Goal: Task Accomplishment & Management: Complete application form

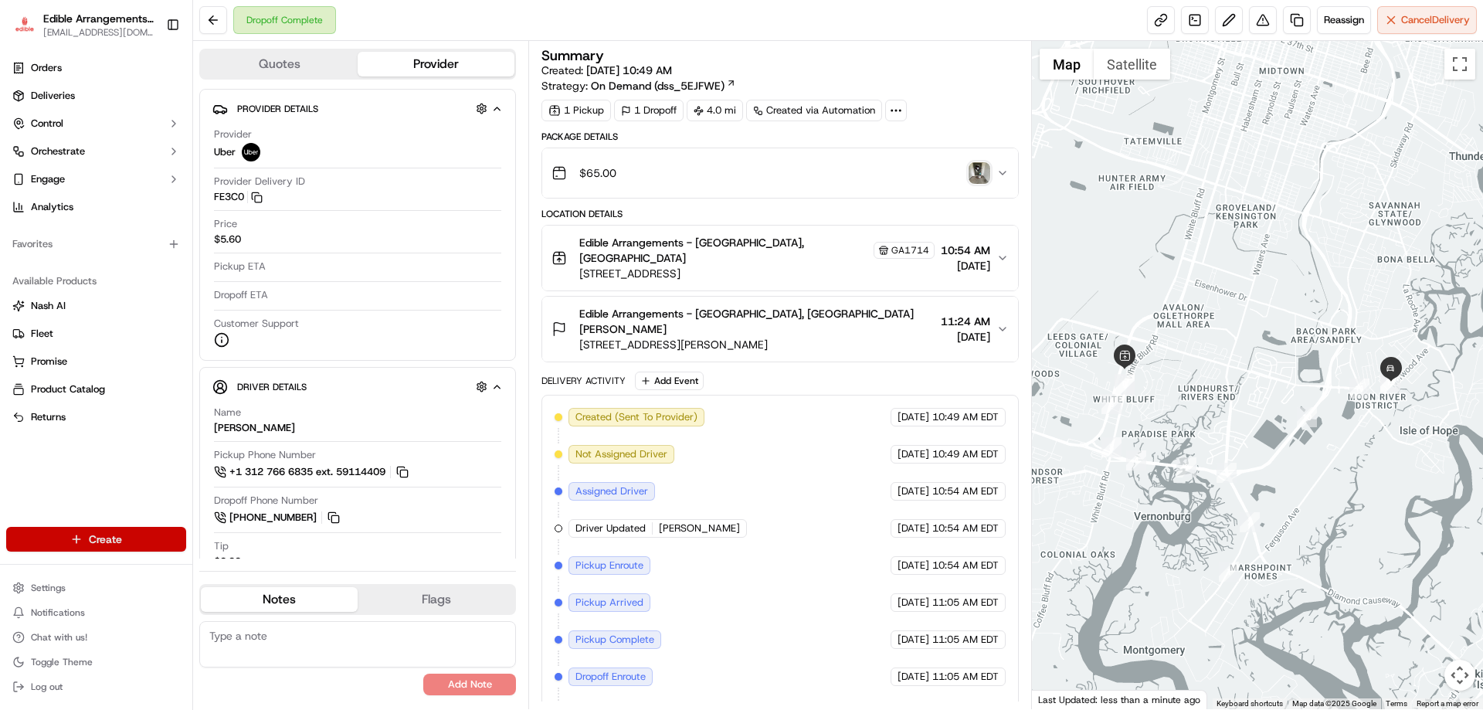
click at [75, 536] on html "Edible Arrangements - [GEOGRAPHIC_DATA][EMAIL_ADDRESS][DOMAIN_NAME] Toggle Side…" at bounding box center [741, 355] width 1483 height 710
click at [237, 562] on link "Delivery" at bounding box center [279, 568] width 172 height 28
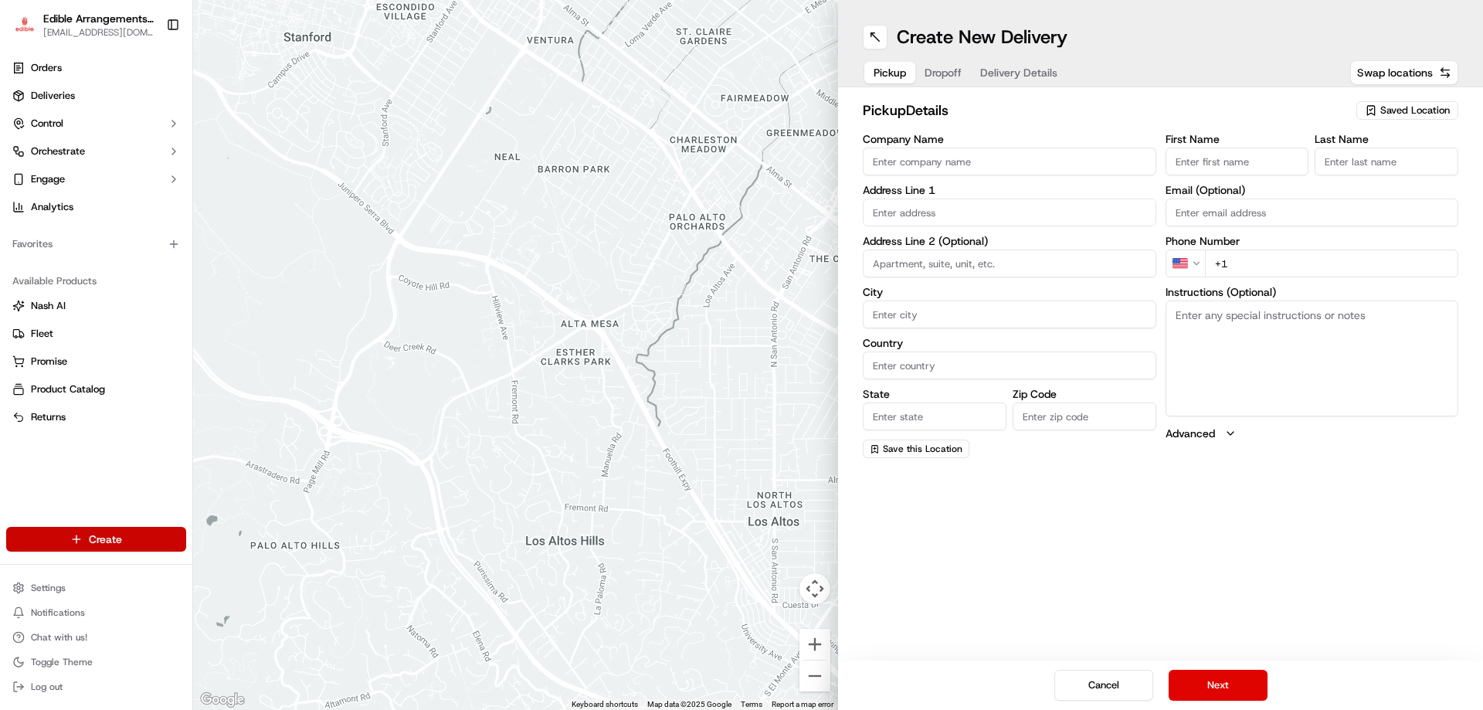
click at [103, 546] on html "Edible Arrangements - [GEOGRAPHIC_DATA][EMAIL_ADDRESS][DOMAIN_NAME] Toggle Side…" at bounding box center [741, 355] width 1483 height 710
click at [92, 497] on html "Edible Arrangements - [GEOGRAPHIC_DATA][EMAIL_ADDRESS][DOMAIN_NAME] Toggle Side…" at bounding box center [741, 355] width 1483 height 710
click at [1411, 108] on span "Saved Location" at bounding box center [1415, 111] width 70 height 14
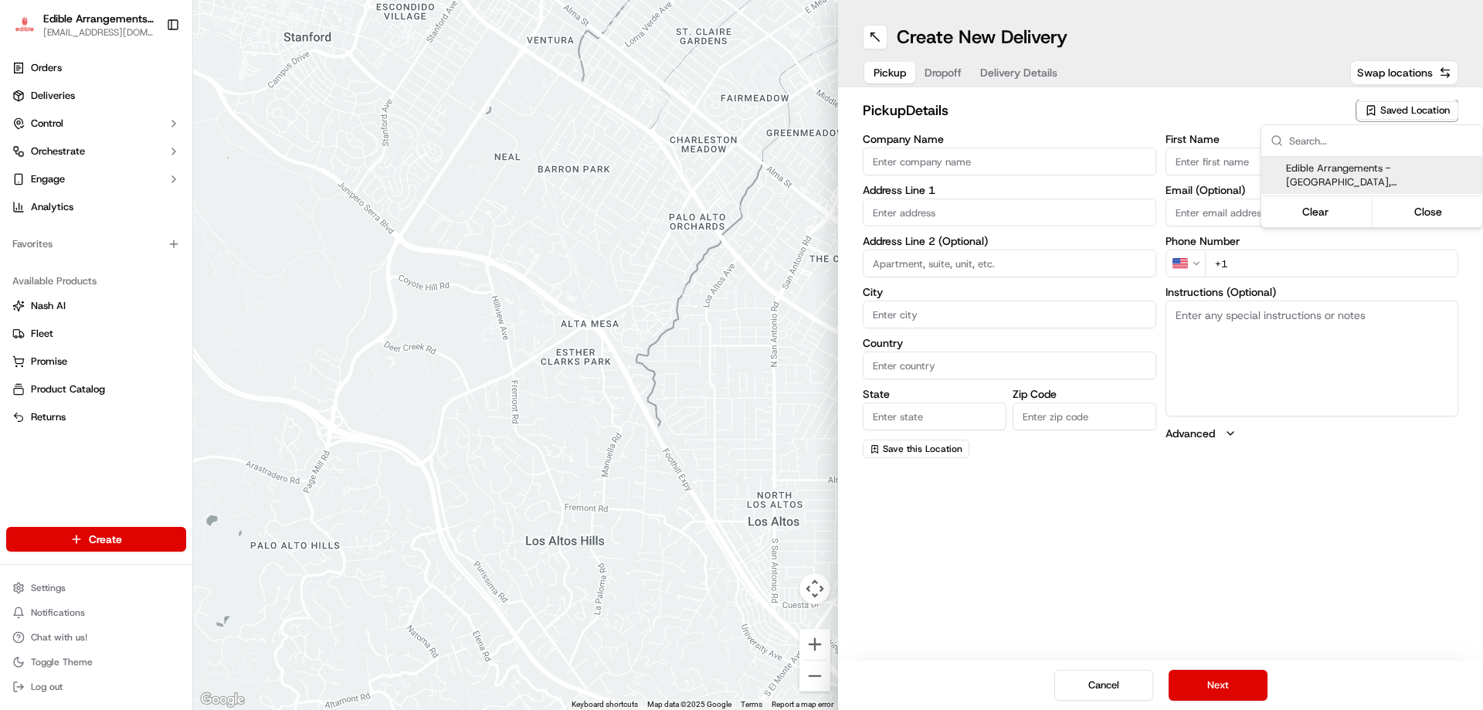
click at [1367, 182] on span "Edible Arrangements - [GEOGRAPHIC_DATA], [GEOGRAPHIC_DATA] (GA1714)" at bounding box center [1381, 175] width 190 height 28
type input "Edible Arrangements - [GEOGRAPHIC_DATA], [GEOGRAPHIC_DATA]"
type input "[STREET_ADDRESS]"
type input "Savannah"
type input "US"
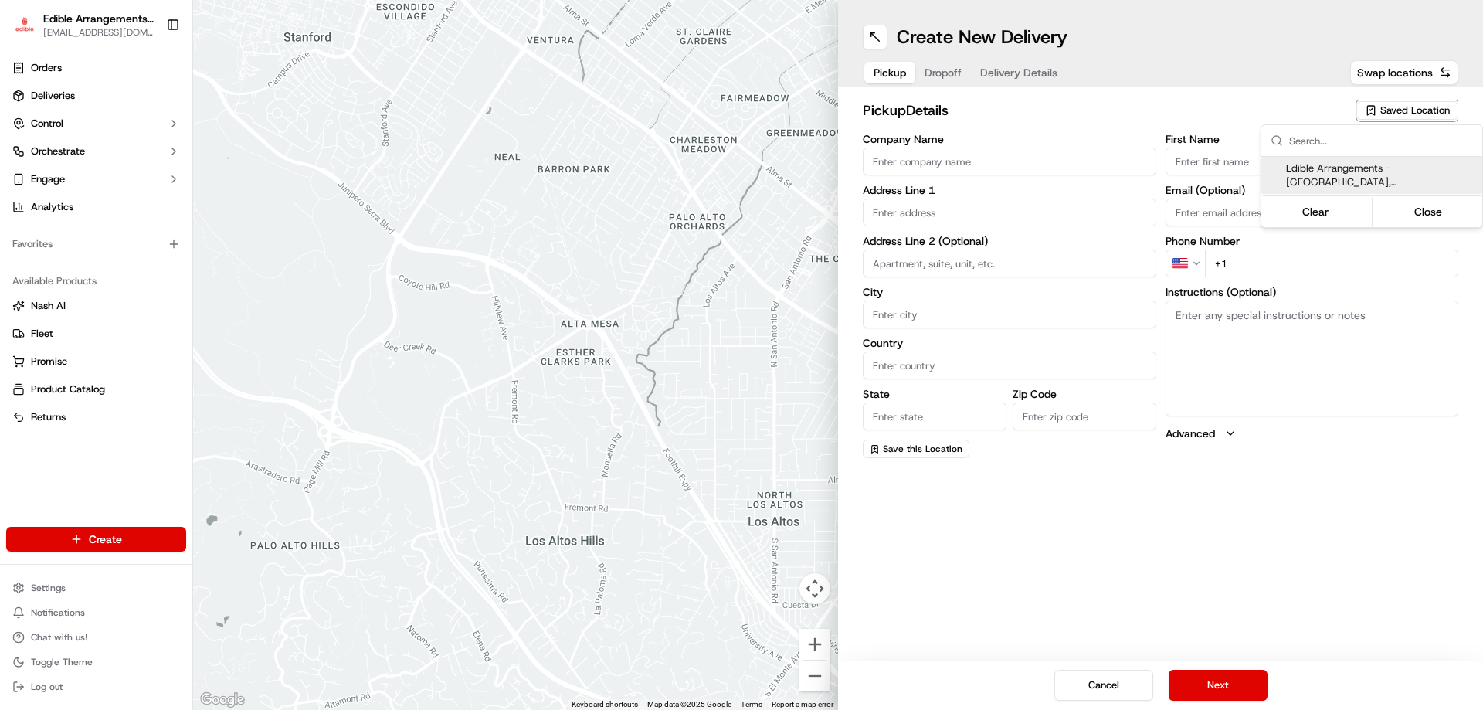
type input "GA"
type input "31406"
type input "[EMAIL_ADDRESS][DOMAIN_NAME]"
type input "[PHONE_NUMBER]"
type textarea "Please come inside the store to pick up the arrangement."
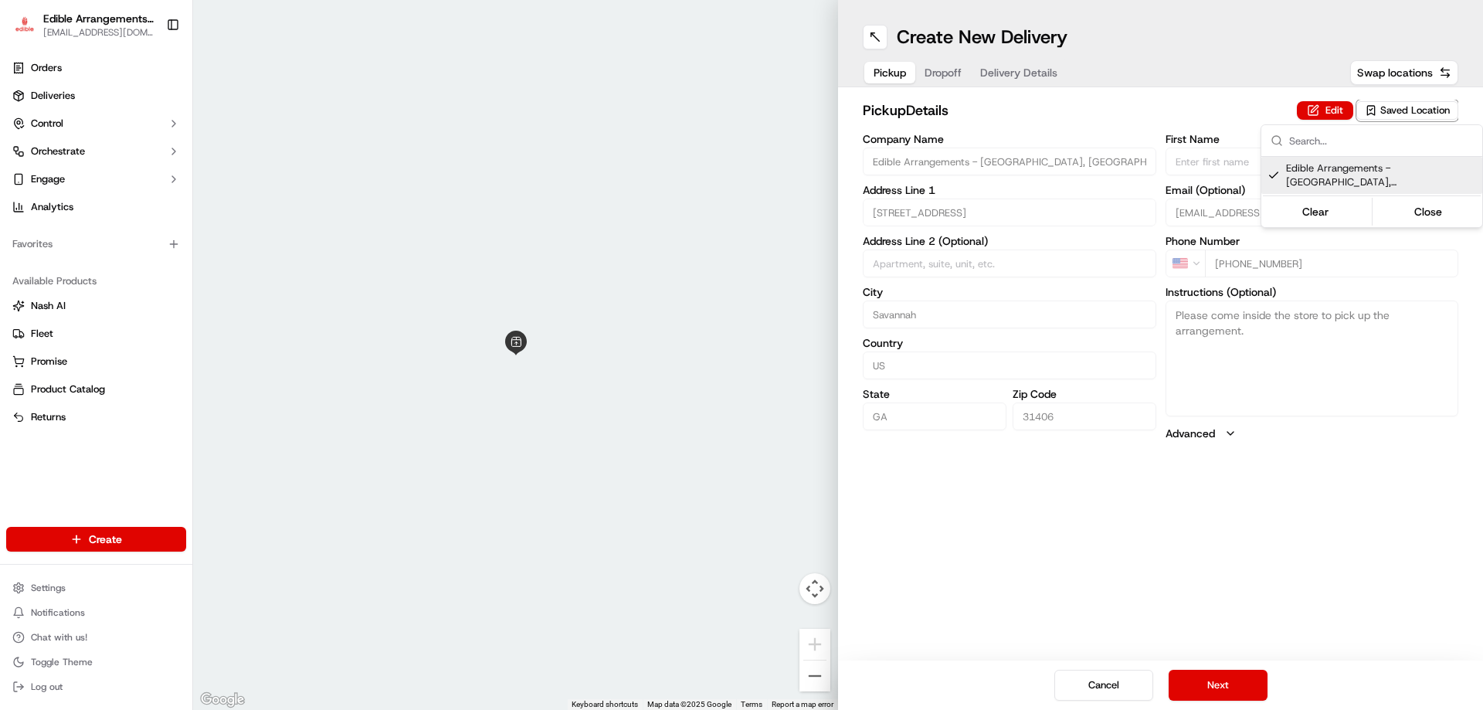
click at [1213, 681] on html "Edible Arrangements - [GEOGRAPHIC_DATA][EMAIL_ADDRESS][DOMAIN_NAME] Toggle Side…" at bounding box center [741, 355] width 1483 height 710
click at [1248, 703] on div "Cancel Next" at bounding box center [1160, 684] width 645 height 49
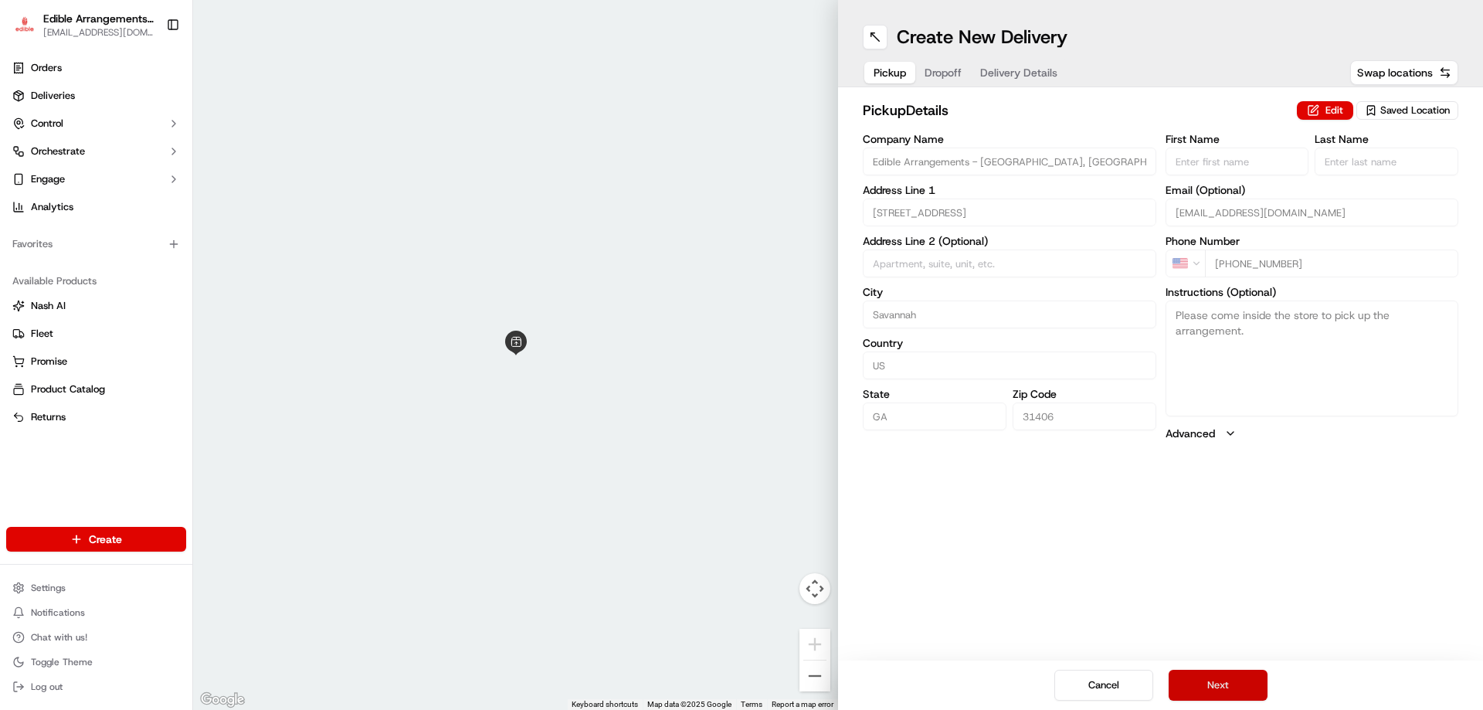
click at [1248, 690] on button "Next" at bounding box center [1218, 685] width 99 height 31
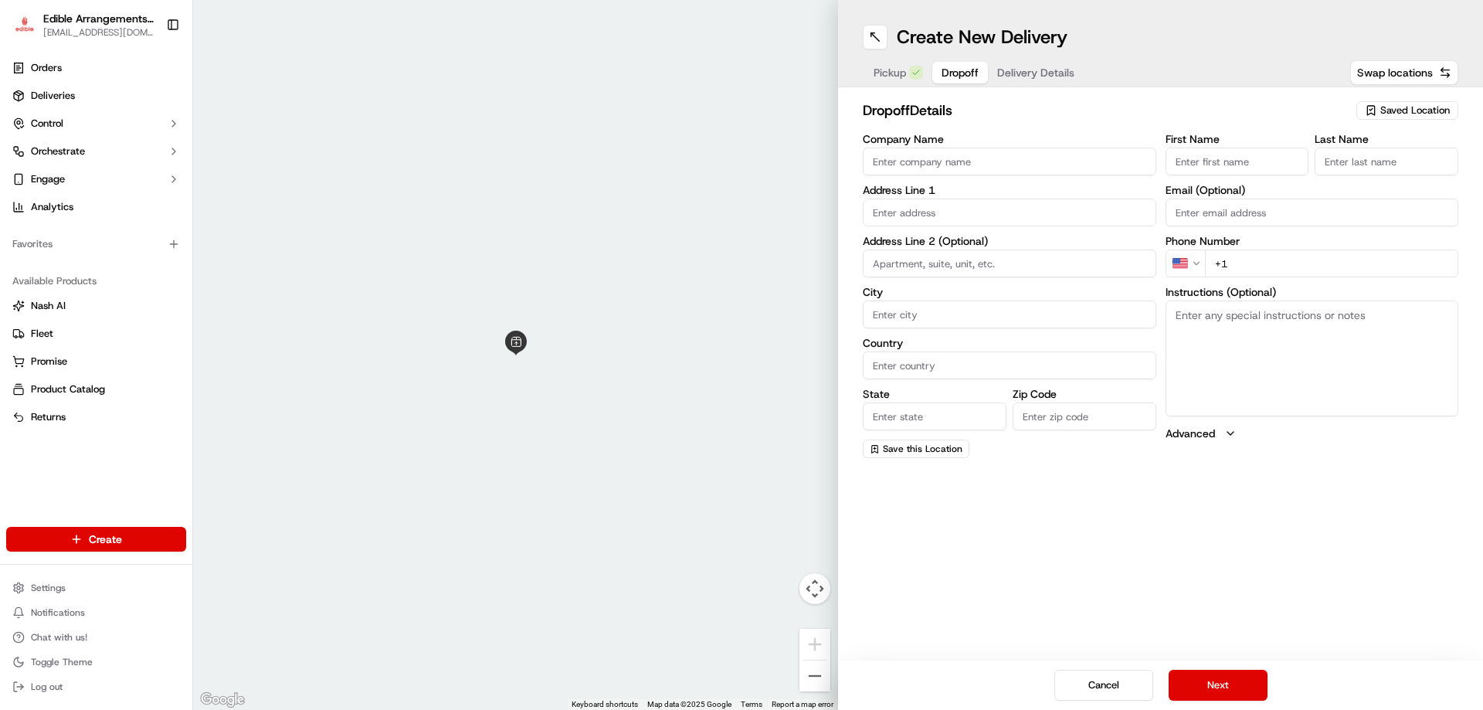
click at [1204, 159] on input "First Name" at bounding box center [1238, 162] width 144 height 28
type input "BL"
click at [1368, 188] on div "First Name BL Last Name Email (Optional) Phone Number US +1 Instructions (Optio…" at bounding box center [1313, 296] width 294 height 324
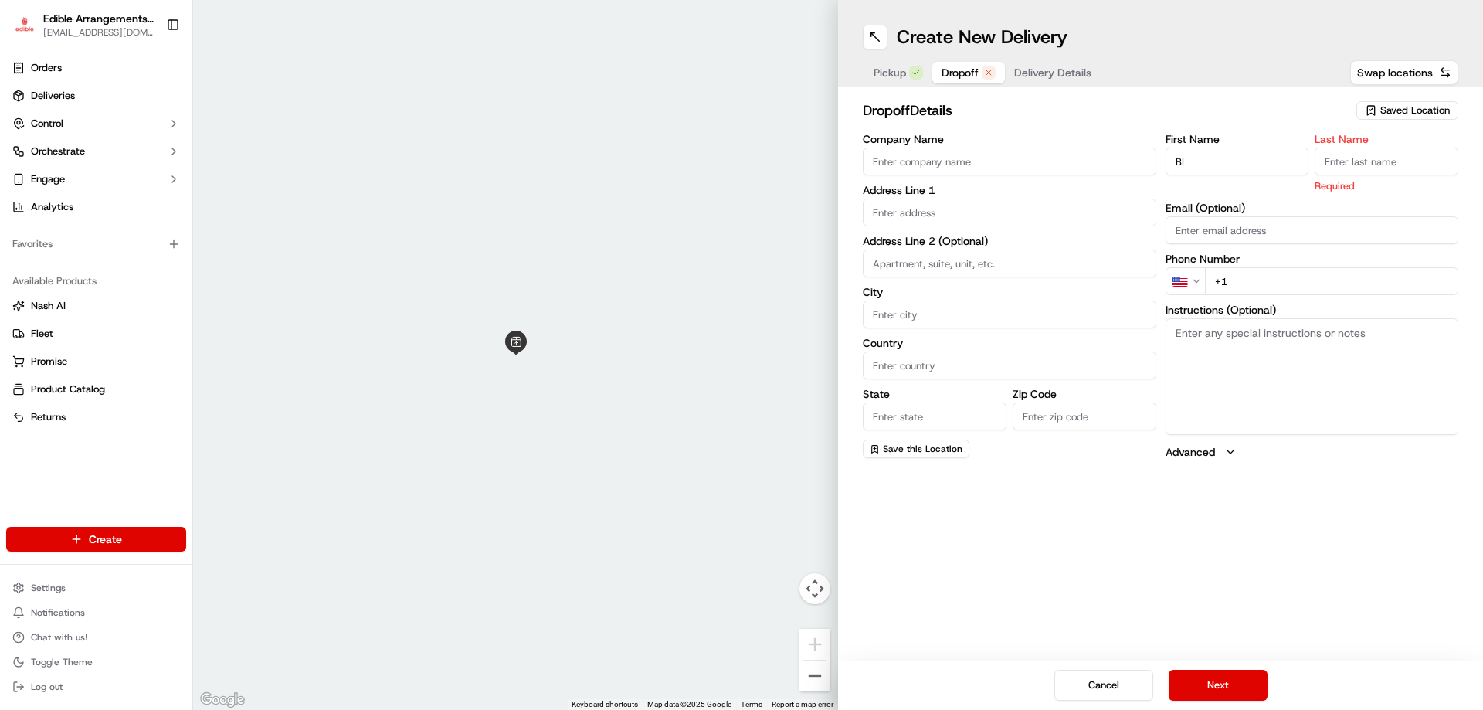
click at [1368, 154] on input "Last Name" at bounding box center [1387, 162] width 144 height 28
type input "gd"
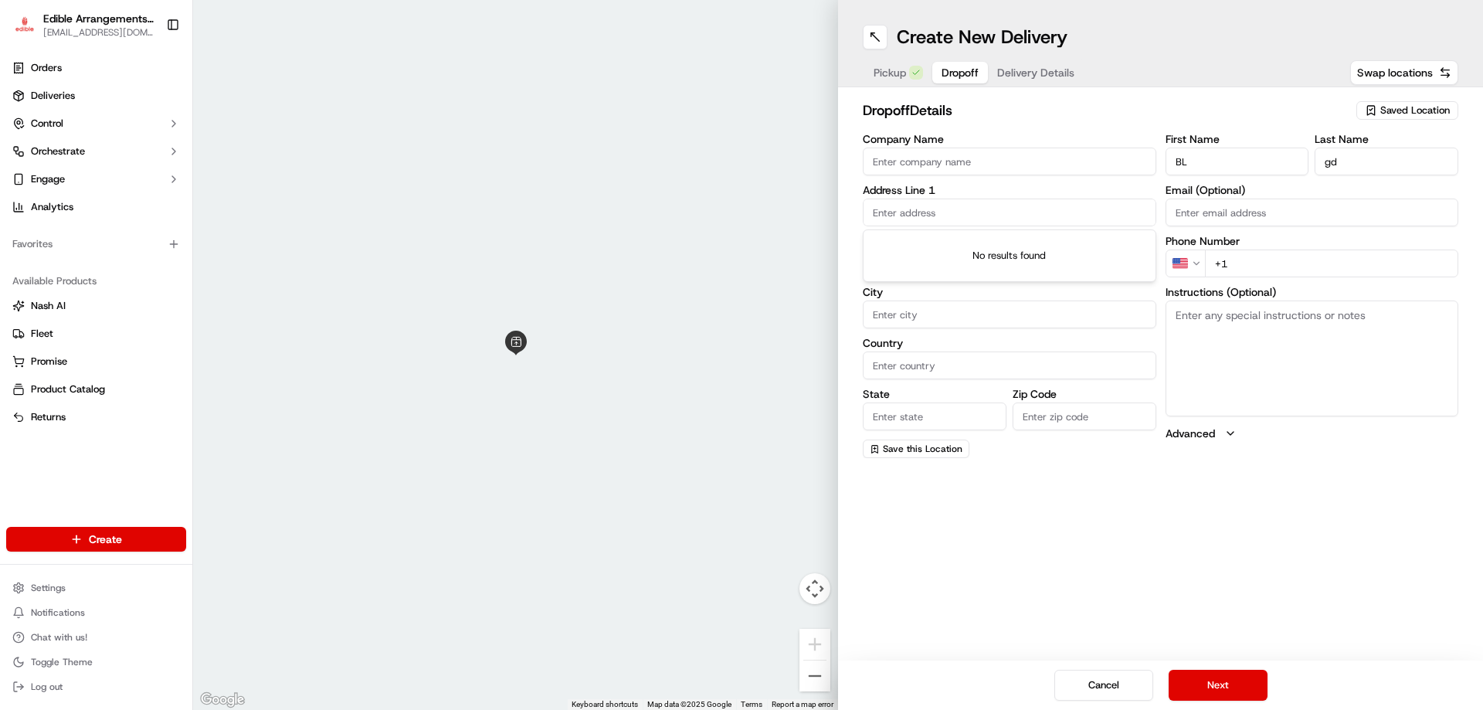
click at [1020, 211] on input "text" at bounding box center [1010, 213] width 294 height 28
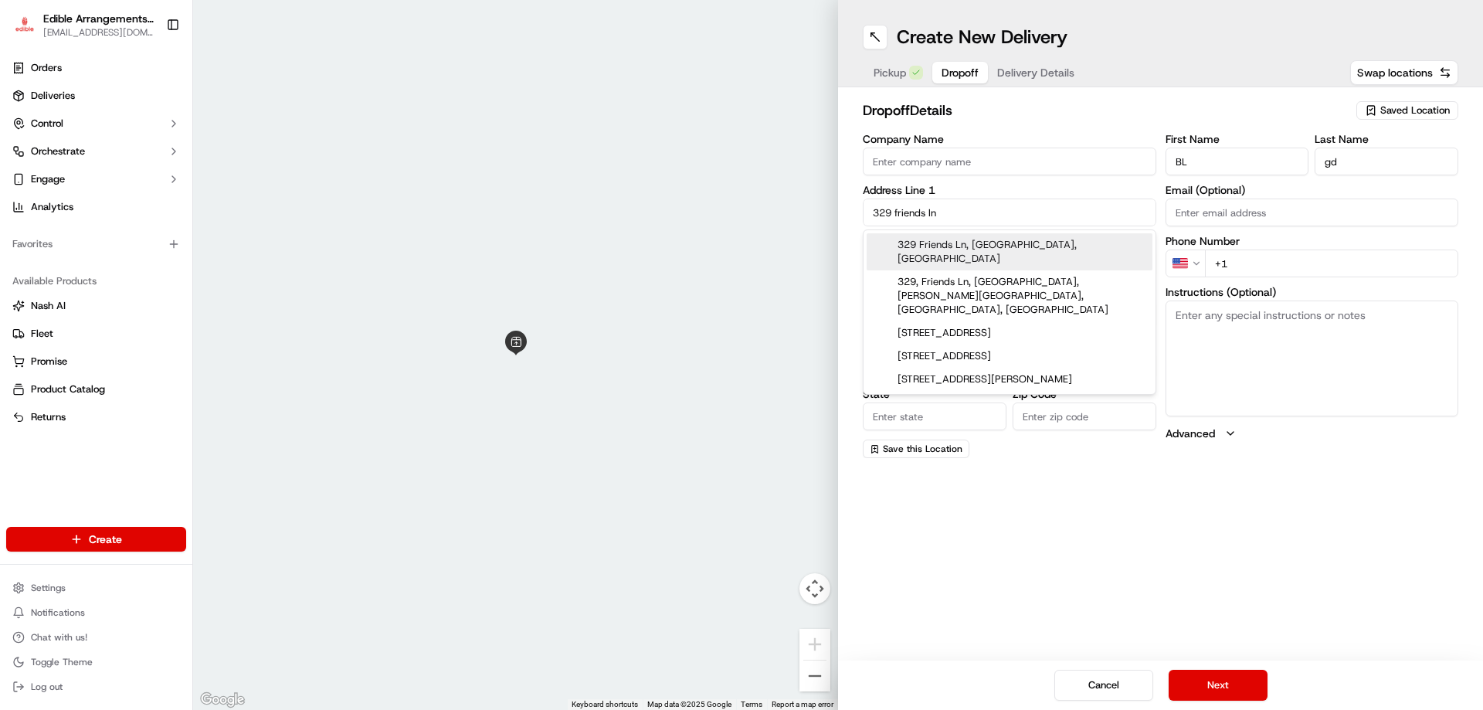
click at [1095, 246] on div "329 Friends Ln, [GEOGRAPHIC_DATA], [GEOGRAPHIC_DATA]" at bounding box center [1010, 251] width 286 height 37
type input "[STREET_ADDRESS]"
type input "Ridgeland"
type input "[GEOGRAPHIC_DATA]"
type input "SC"
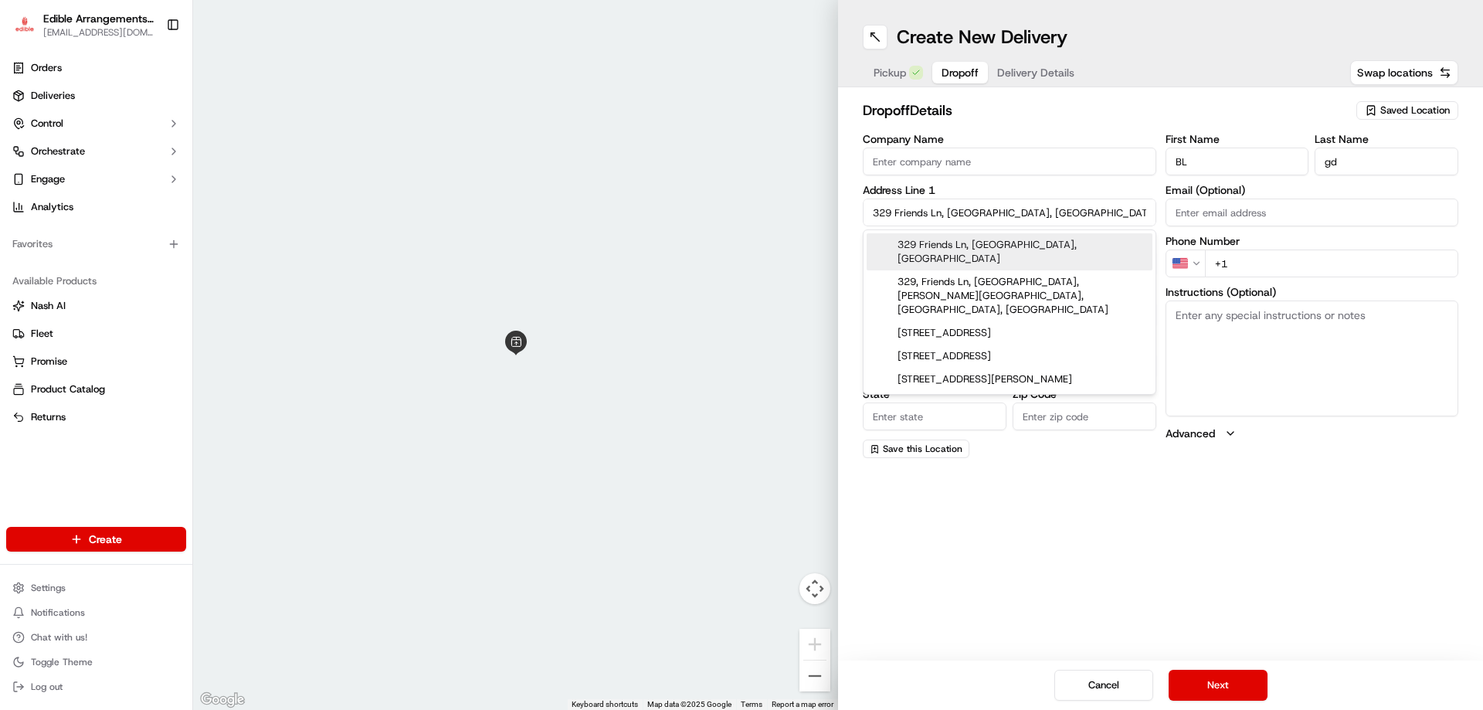
type input "29936"
type input "[STREET_ADDRESS][PERSON_NAME]"
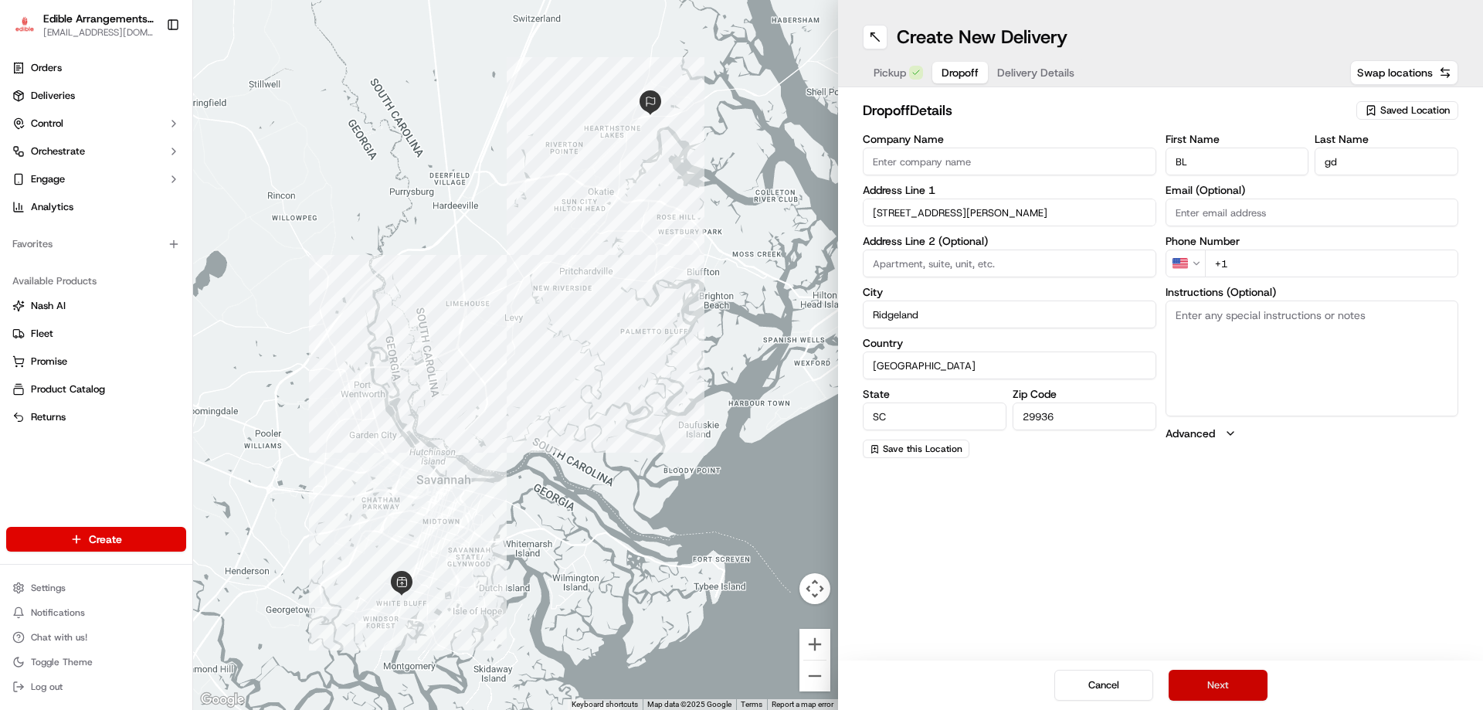
click at [1220, 688] on button "Next" at bounding box center [1218, 685] width 99 height 31
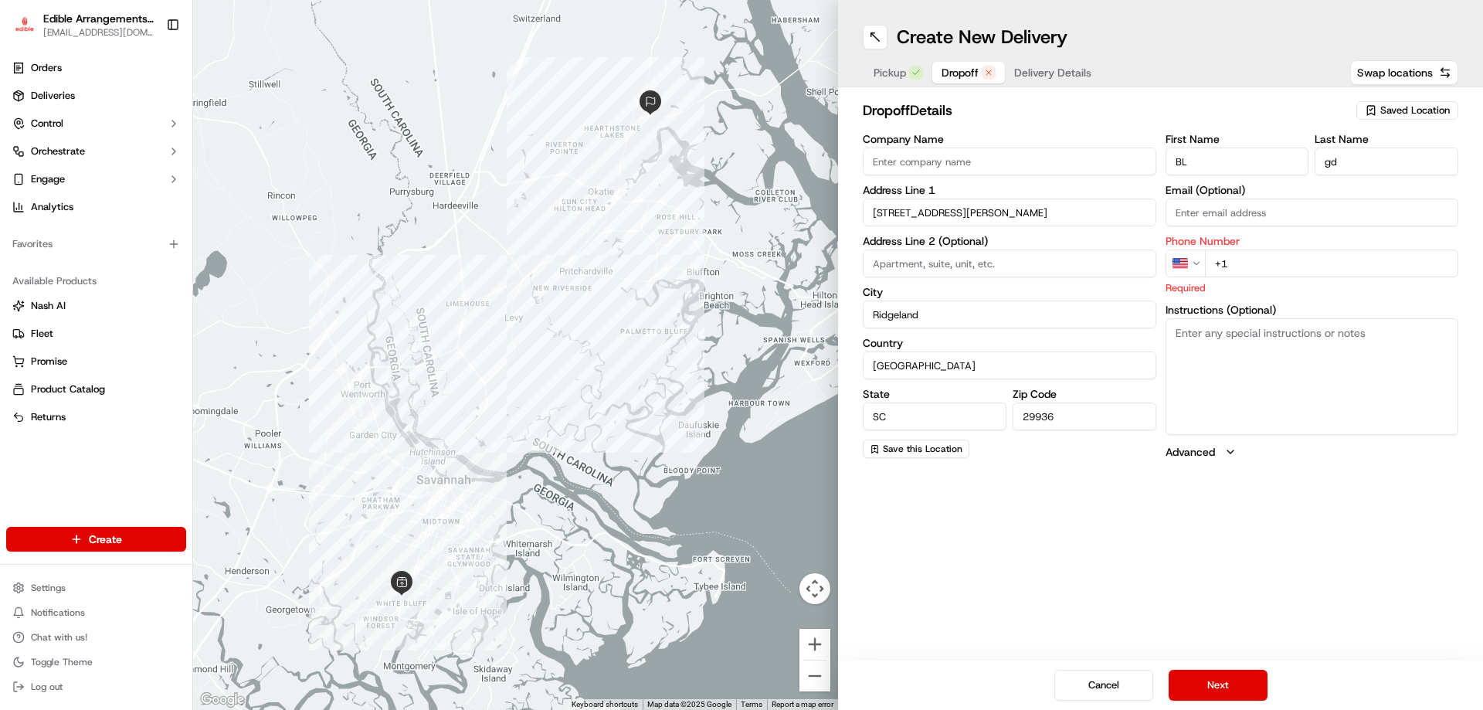
click at [1285, 267] on input "+1" at bounding box center [1332, 264] width 254 height 28
type input "[PHONE_NUMBER]"
click at [1211, 688] on button "Next" at bounding box center [1218, 685] width 99 height 31
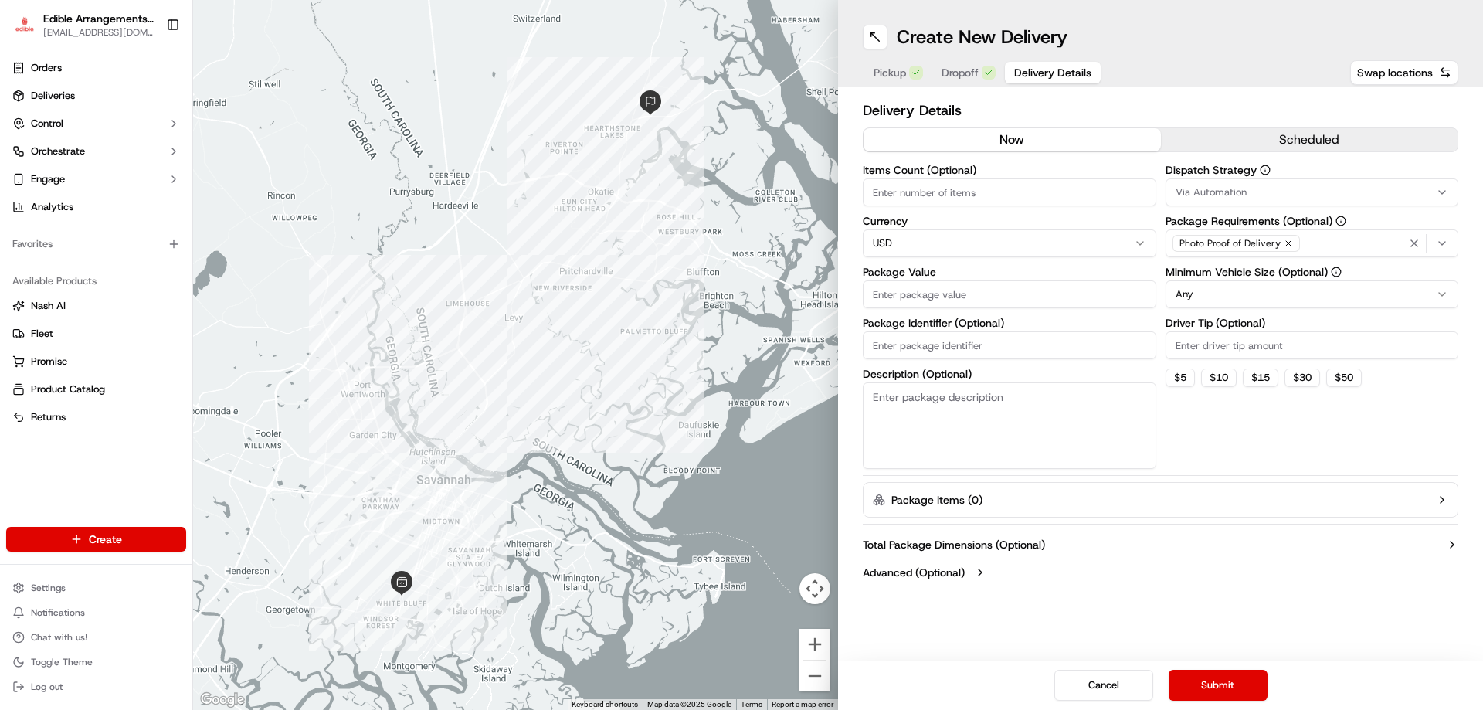
drag, startPoint x: 1207, startPoint y: 677, endPoint x: 1214, endPoint y: 591, distance: 86.8
click at [1214, 591] on div "Create New Delivery Pickup Dropoff Delivery Details Swap locations Delivery Det…" at bounding box center [1160, 355] width 645 height 710
click at [1211, 685] on button "Submit" at bounding box center [1218, 685] width 99 height 31
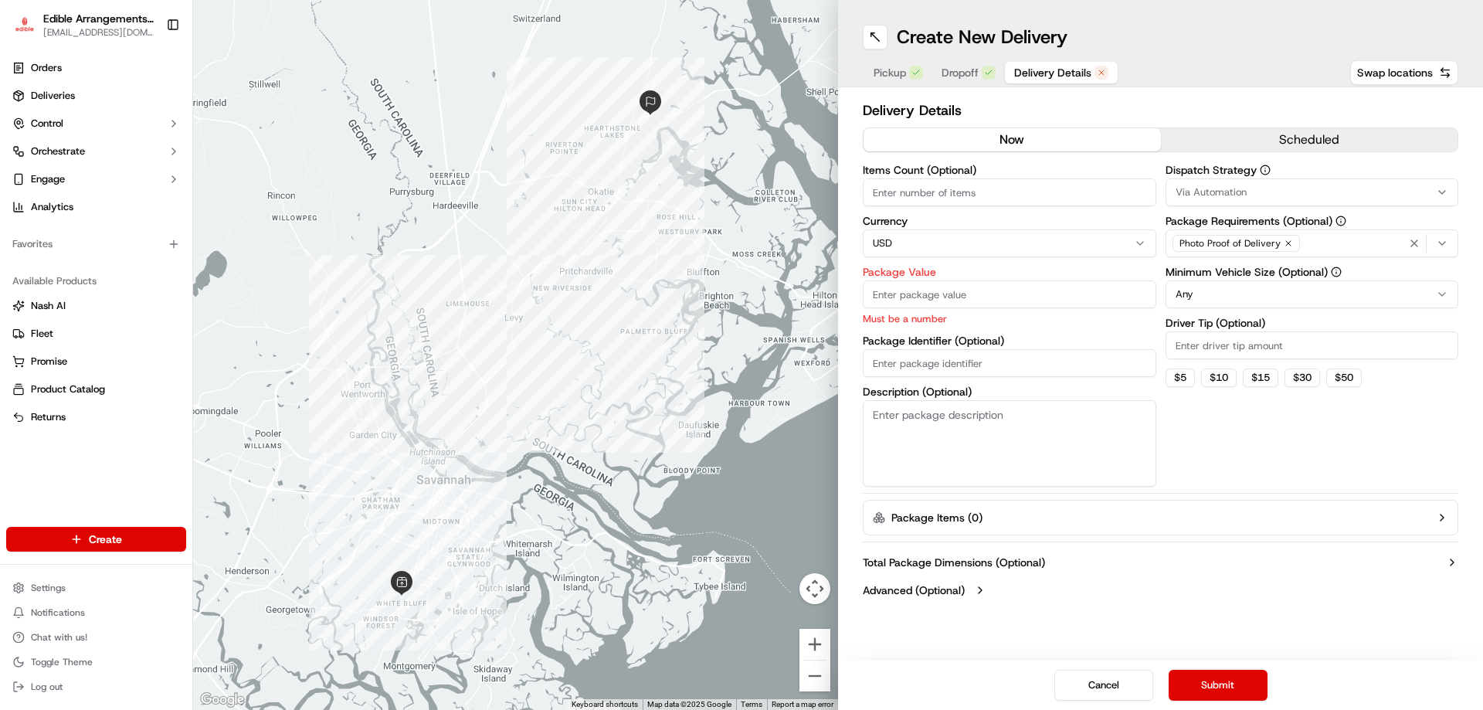
click at [973, 286] on input "Package Value" at bounding box center [1010, 294] width 294 height 28
type input "100"
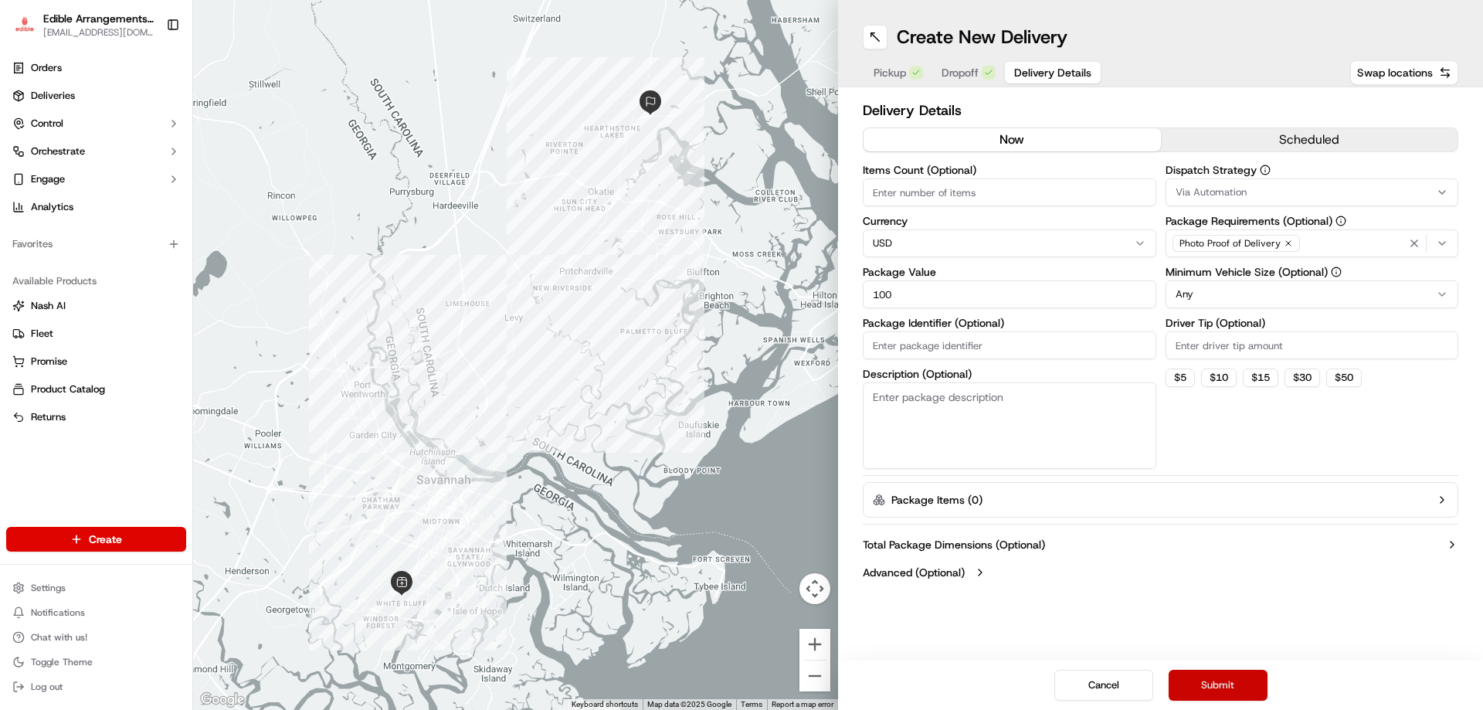
click at [1222, 675] on button "Submit" at bounding box center [1218, 685] width 99 height 31
click at [1223, 677] on div "Cancel Submit" at bounding box center [1160, 684] width 645 height 49
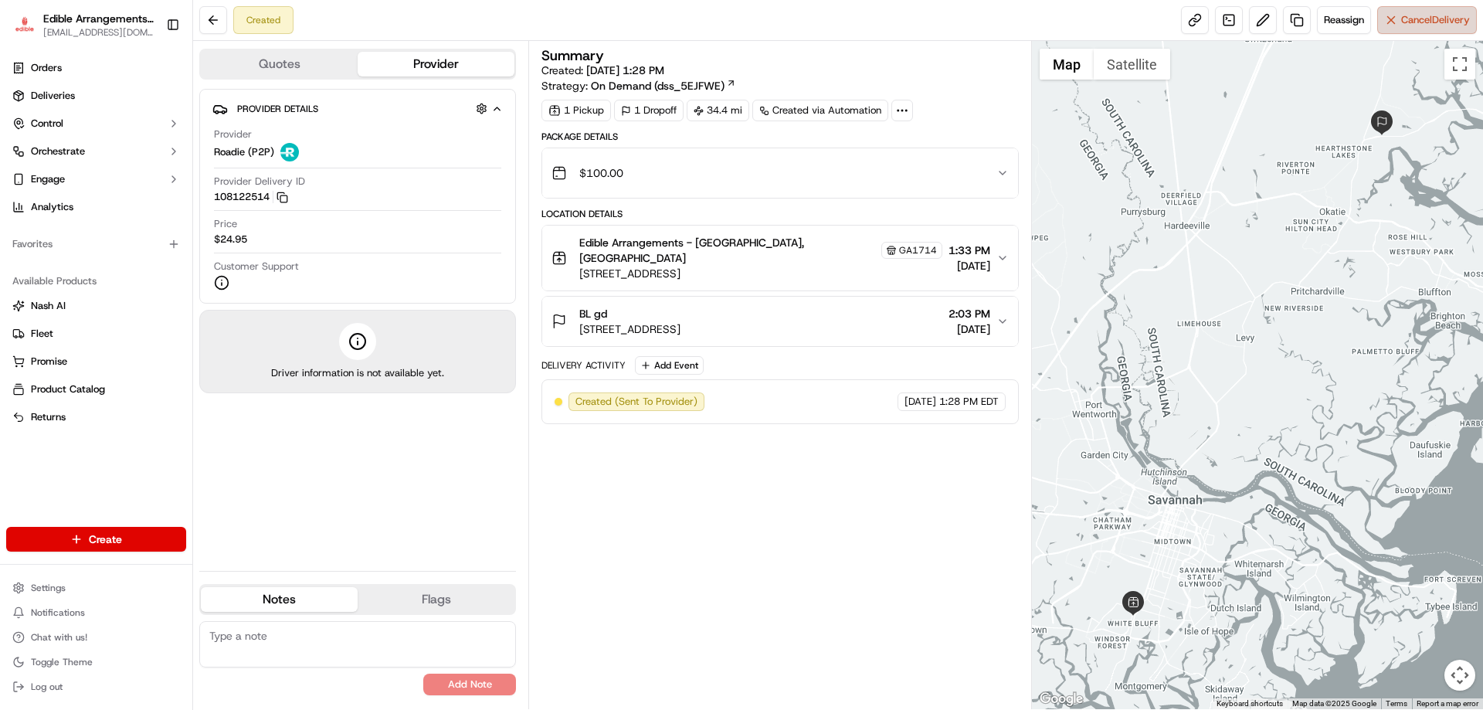
click at [1451, 16] on span "Cancel Delivery" at bounding box center [1435, 20] width 69 height 14
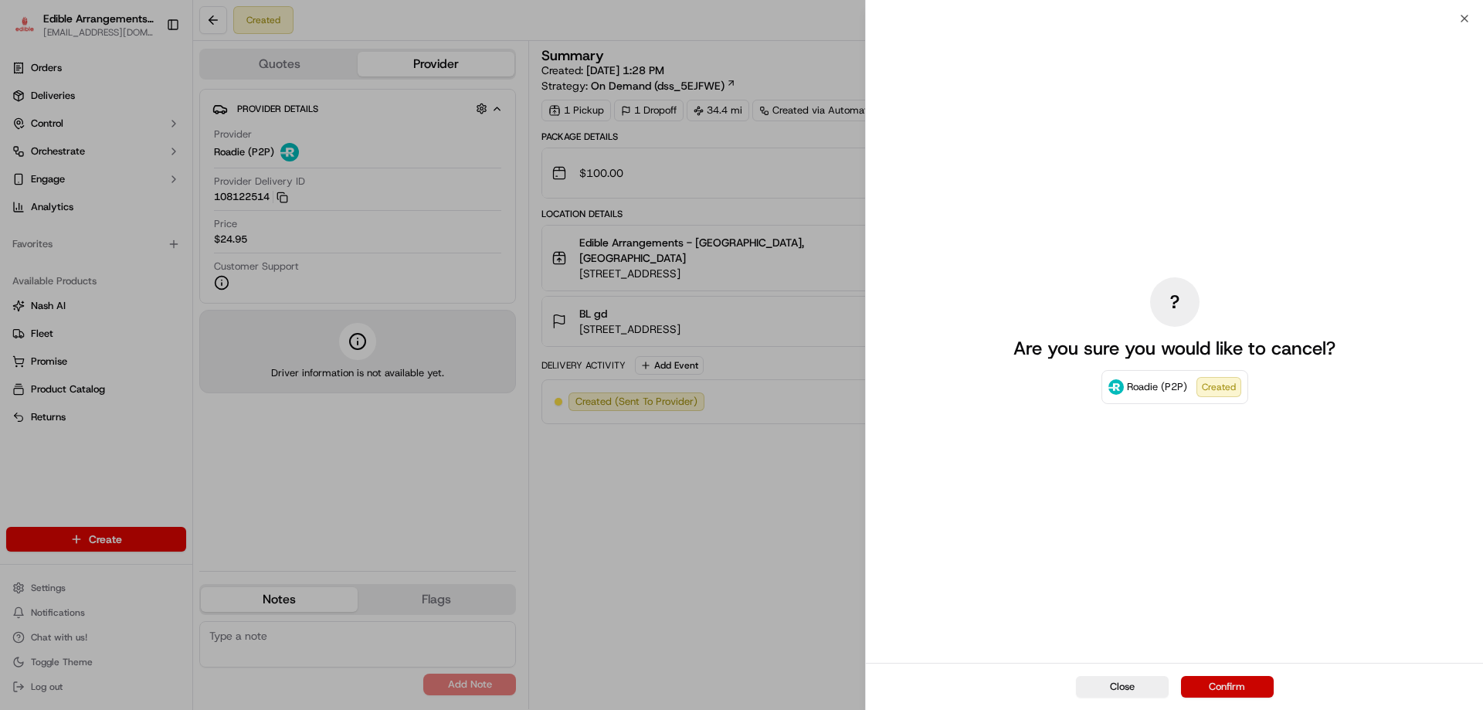
click at [1242, 690] on button "Confirm" at bounding box center [1227, 687] width 93 height 22
